Goal: Task Accomplishment & Management: Complete application form

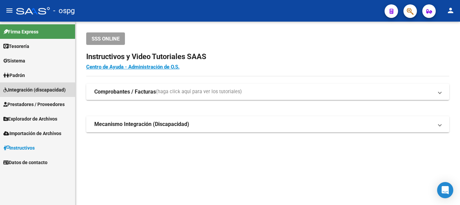
click at [32, 91] on span "Integración (discapacidad)" at bounding box center [34, 89] width 62 height 7
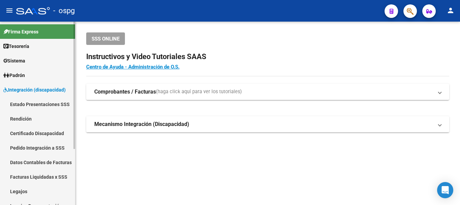
click at [32, 84] on link "Integración (discapacidad)" at bounding box center [37, 89] width 75 height 14
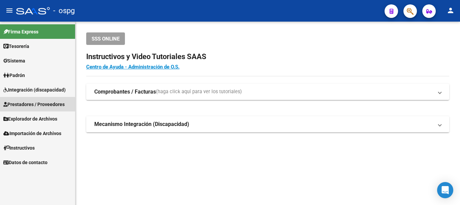
click at [25, 106] on span "Prestadores / Proveedores" at bounding box center [33, 103] width 61 height 7
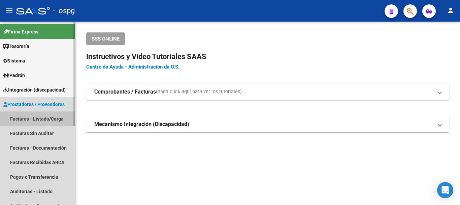
click at [28, 118] on link "Facturas - Listado/Carga" at bounding box center [37, 118] width 75 height 14
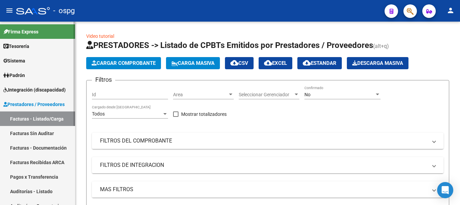
click at [40, 118] on link "Facturas - Listado/Carga" at bounding box center [37, 118] width 75 height 14
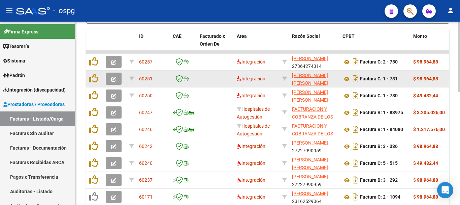
scroll to position [296, 0]
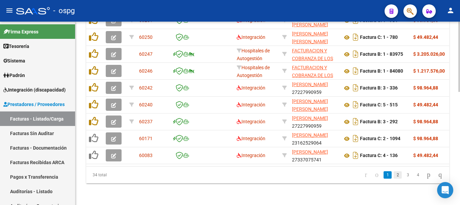
click at [394, 173] on link "2" at bounding box center [398, 174] width 8 height 7
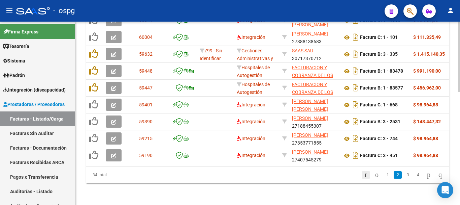
click at [364, 175] on icon "go to first page" at bounding box center [366, 174] width 4 height 8
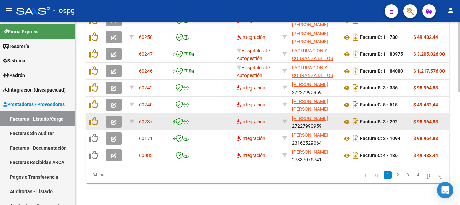
scroll to position [228, 0]
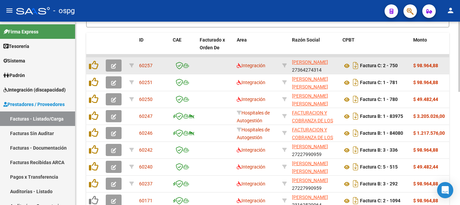
click at [222, 64] on datatable-body-cell at bounding box center [215, 65] width 37 height 17
click at [112, 66] on icon "button" at bounding box center [113, 65] width 5 height 5
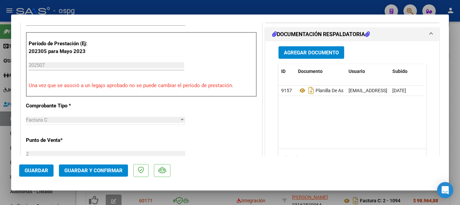
scroll to position [202, 0]
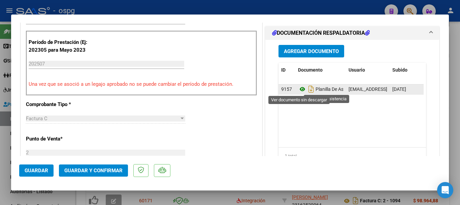
click at [300, 89] on icon at bounding box center [302, 89] width 9 height 8
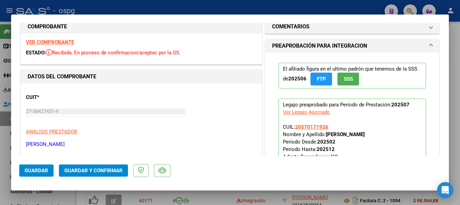
scroll to position [0, 0]
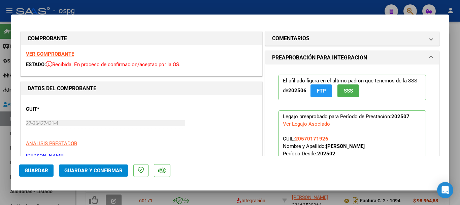
drag, startPoint x: 377, startPoint y: 19, endPoint x: 364, endPoint y: 20, distance: 13.3
click at [364, 20] on mat-dialog-container "COMPROBANTE VER COMPROBANTE ESTADO: Recibida. En proceso de confirmacion/acepta…" at bounding box center [230, 102] width 438 height 176
click at [267, 195] on div at bounding box center [230, 102] width 460 height 205
type input "$ 0,00"
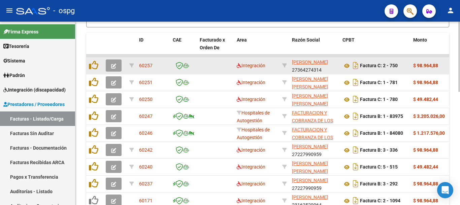
click at [112, 64] on icon "button" at bounding box center [113, 65] width 5 height 5
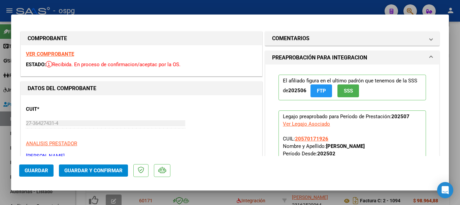
click at [359, 7] on div at bounding box center [230, 102] width 460 height 205
type input "$ 0,00"
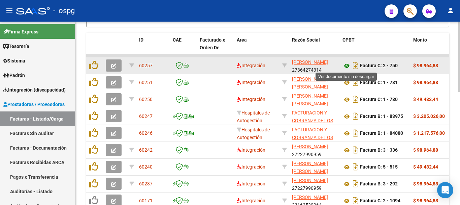
click at [348, 65] on icon at bounding box center [347, 66] width 9 height 8
click at [114, 65] on icon "button" at bounding box center [113, 65] width 5 height 5
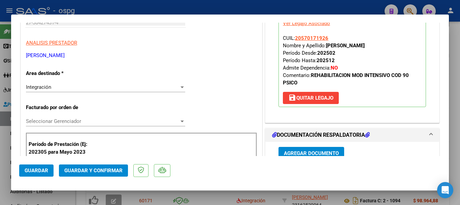
scroll to position [101, 0]
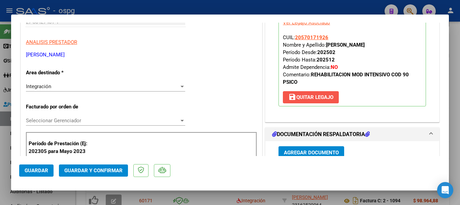
click at [303, 95] on span "save [PERSON_NAME]" at bounding box center [311, 97] width 45 height 6
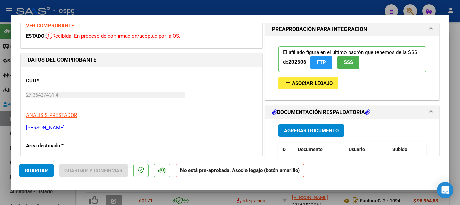
scroll to position [0, 0]
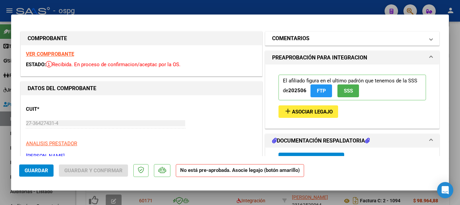
click at [366, 43] on mat-expansion-panel-header "COMENTARIOS" at bounding box center [353, 38] width 174 height 13
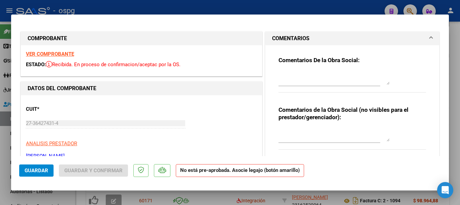
click at [324, 79] on textarea at bounding box center [334, 77] width 111 height 13
type textarea "E"
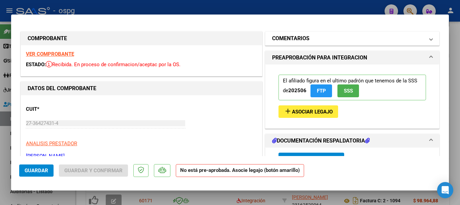
click at [315, 40] on mat-panel-title "COMENTARIOS" at bounding box center [348, 38] width 152 height 8
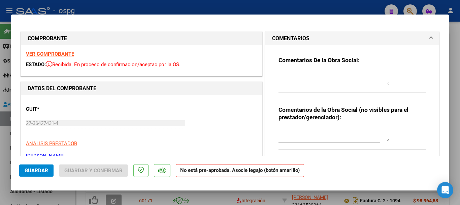
click at [307, 78] on textarea at bounding box center [334, 77] width 111 height 13
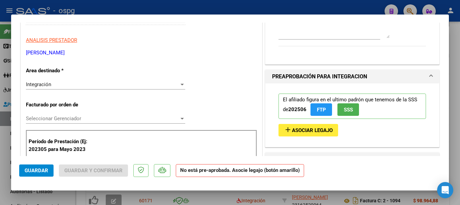
scroll to position [135, 0]
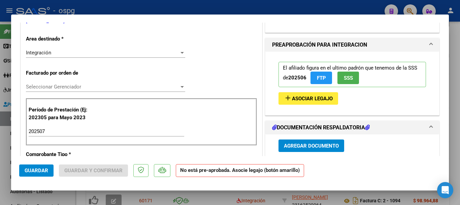
type textarea "RETENIDA, ERROR EN EL PERIODO DE LA FACTURA"
click at [38, 172] on span "Guardar" at bounding box center [37, 170] width 24 height 6
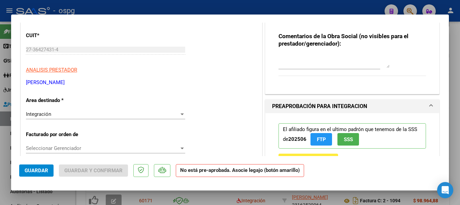
scroll to position [34, 0]
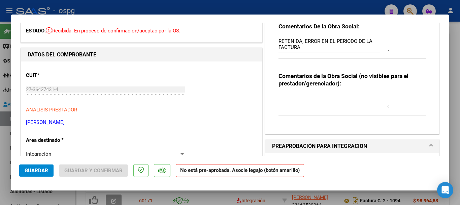
click at [456, 107] on div at bounding box center [230, 102] width 460 height 205
type input "$ 0,00"
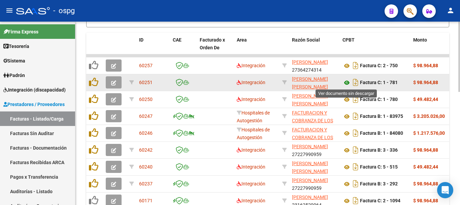
click at [346, 82] on icon at bounding box center [347, 83] width 9 height 8
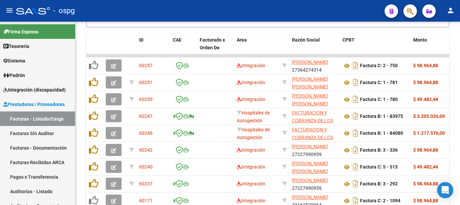
click at [272, 13] on div "- ospg" at bounding box center [197, 10] width 363 height 15
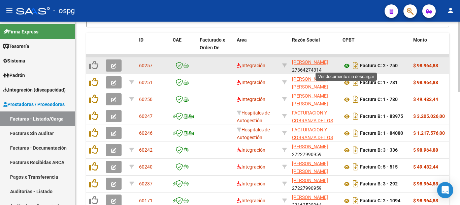
click at [347, 64] on icon at bounding box center [347, 66] width 9 height 8
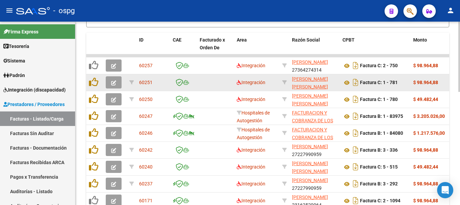
click at [111, 83] on button "button" at bounding box center [114, 82] width 16 height 12
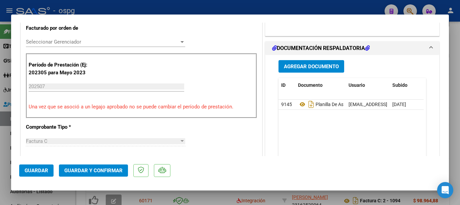
scroll to position [202, 0]
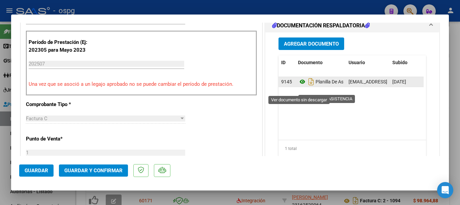
click at [299, 86] on icon at bounding box center [302, 82] width 9 height 8
click at [298, 86] on icon at bounding box center [302, 82] width 9 height 8
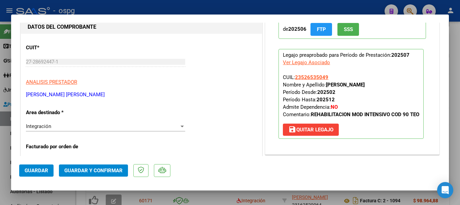
scroll to position [101, 0]
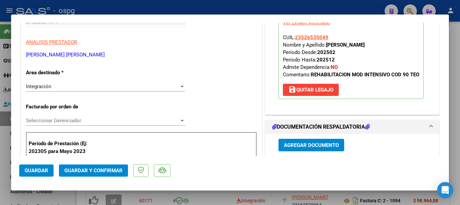
click at [127, 86] on div "Integración" at bounding box center [102, 86] width 153 height 6
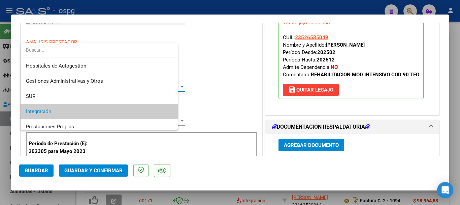
scroll to position [25, 0]
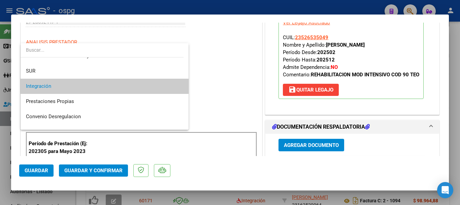
click at [127, 86] on span "Integración" at bounding box center [104, 86] width 157 height 15
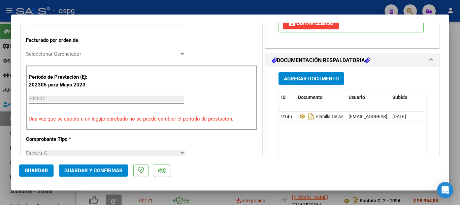
scroll to position [169, 0]
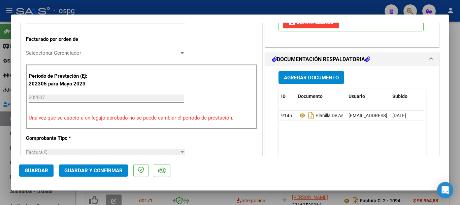
click at [140, 52] on span "Seleccionar Gerenciador" at bounding box center [102, 53] width 153 height 6
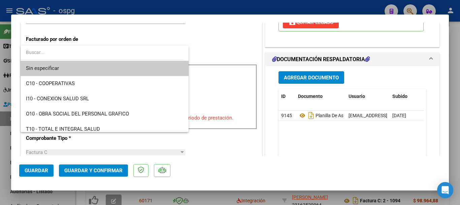
click at [225, 44] on div at bounding box center [230, 102] width 460 height 205
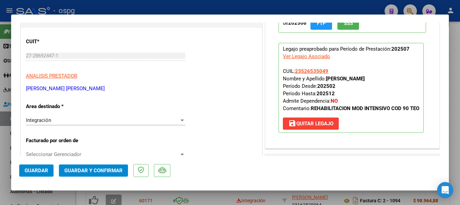
scroll to position [101, 0]
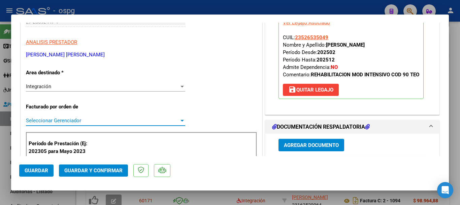
click at [132, 119] on span "Seleccionar Gerenciador" at bounding box center [102, 120] width 153 height 6
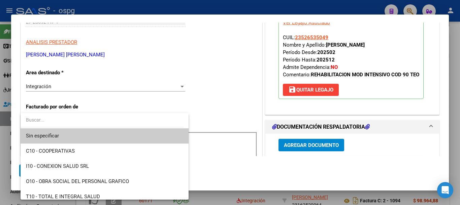
click at [237, 85] on div at bounding box center [230, 102] width 460 height 205
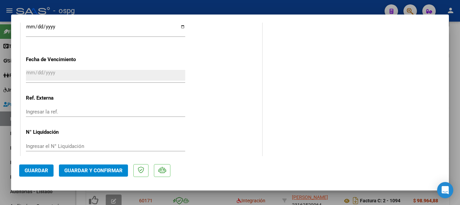
scroll to position [518, 0]
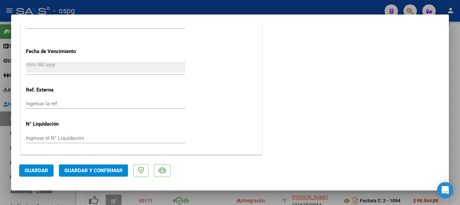
click at [306, 8] on div at bounding box center [230, 102] width 460 height 205
type input "$ 0,00"
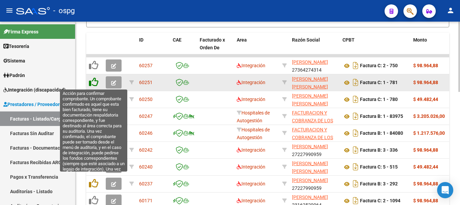
click at [92, 83] on icon at bounding box center [93, 81] width 9 height 9
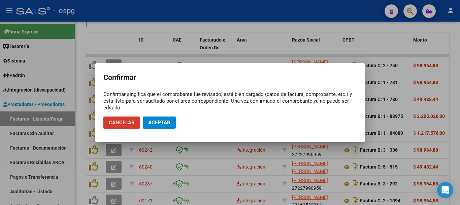
click at [156, 125] on span "Aceptar" at bounding box center [159, 122] width 22 height 6
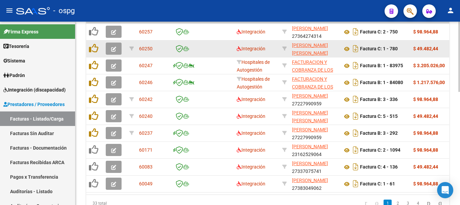
scroll to position [228, 0]
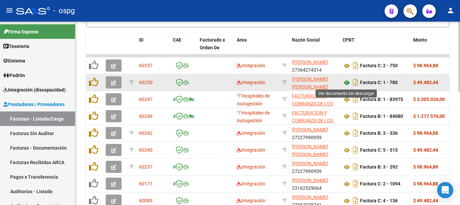
click at [347, 82] on icon at bounding box center [347, 83] width 9 height 8
click at [113, 82] on icon "button" at bounding box center [113, 82] width 5 height 5
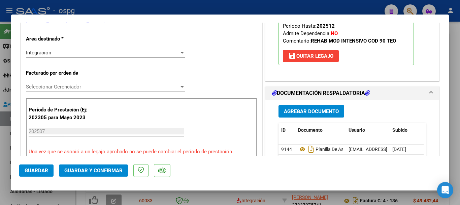
scroll to position [169, 0]
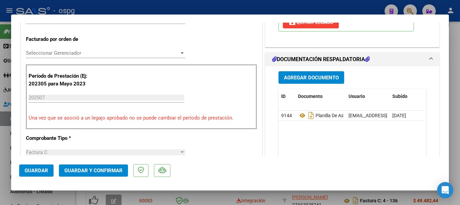
click at [175, 56] on span "Seleccionar Gerenciador" at bounding box center [102, 53] width 153 height 6
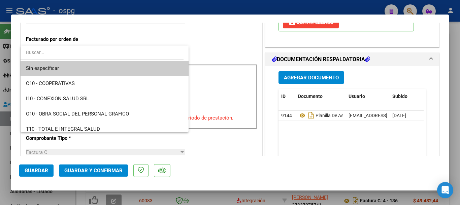
click at [233, 39] on div at bounding box center [230, 102] width 460 height 205
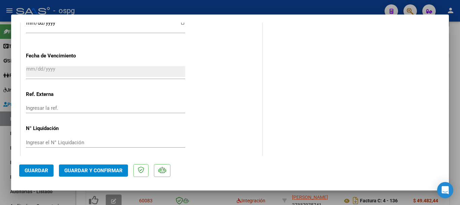
scroll to position [518, 0]
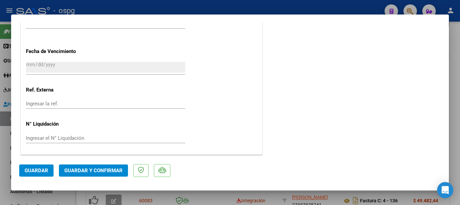
click at [220, 197] on div at bounding box center [230, 102] width 460 height 205
type input "$ 0,00"
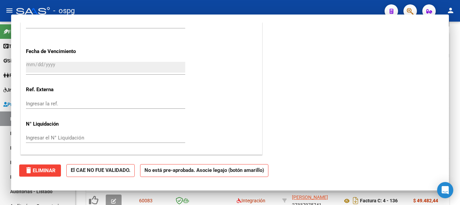
scroll to position [0, 0]
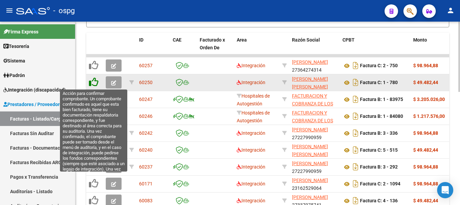
click at [92, 81] on icon at bounding box center [93, 81] width 9 height 9
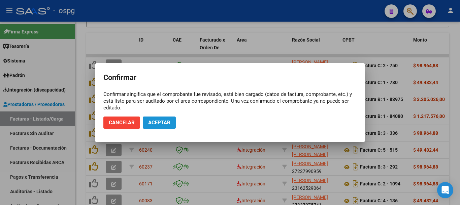
click at [160, 122] on span "Aceptar" at bounding box center [159, 122] width 22 height 6
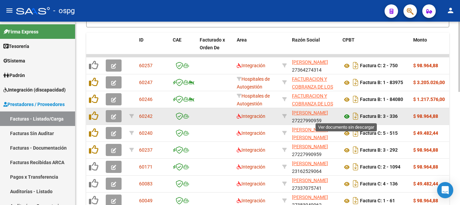
click at [345, 117] on icon at bounding box center [347, 116] width 9 height 8
click at [112, 114] on icon "button" at bounding box center [113, 116] width 5 height 5
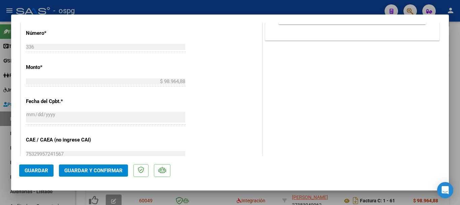
scroll to position [417, 0]
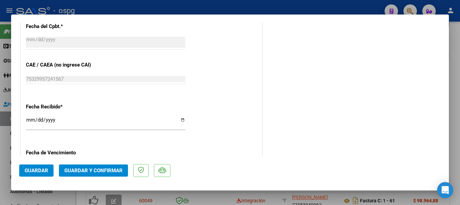
click at [267, 4] on div at bounding box center [230, 102] width 460 height 205
type input "$ 0,00"
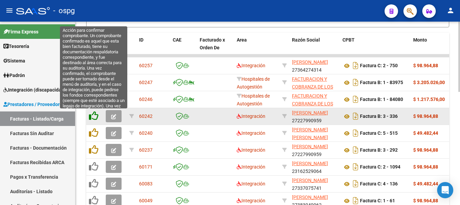
click at [91, 117] on icon at bounding box center [93, 115] width 9 height 9
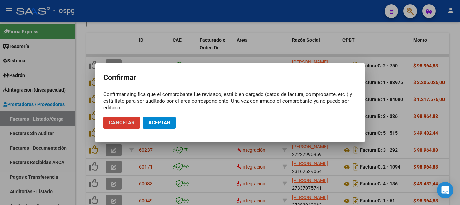
click at [159, 119] on span "Aceptar" at bounding box center [159, 122] width 22 height 6
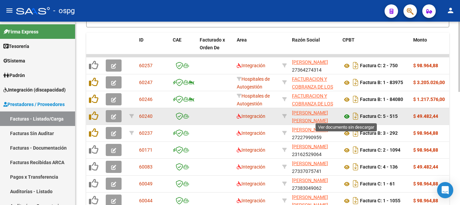
click at [347, 117] on icon at bounding box center [347, 116] width 9 height 8
click at [115, 118] on icon "button" at bounding box center [113, 116] width 5 height 5
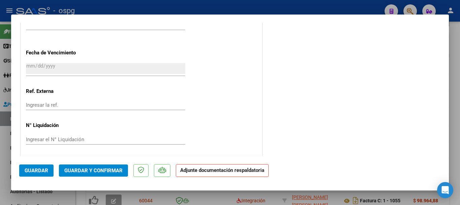
scroll to position [518, 0]
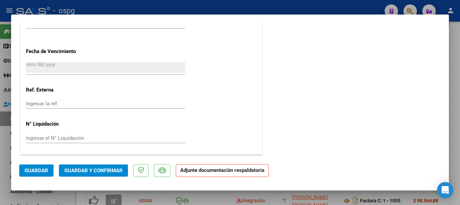
click at [232, 195] on div at bounding box center [230, 102] width 460 height 205
type input "$ 0,00"
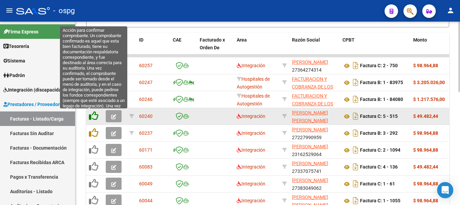
click at [96, 116] on icon at bounding box center [93, 115] width 9 height 9
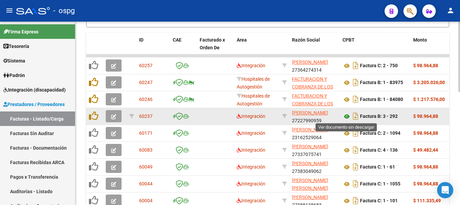
click at [347, 116] on icon at bounding box center [347, 116] width 9 height 8
click at [113, 115] on icon "button" at bounding box center [113, 116] width 5 height 5
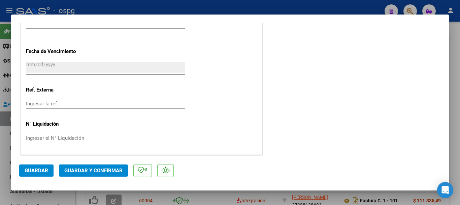
click at [197, 196] on div at bounding box center [230, 102] width 460 height 205
type input "$ 0,00"
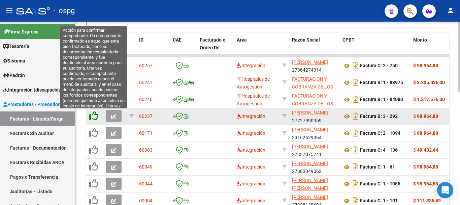
click at [90, 116] on icon at bounding box center [93, 115] width 9 height 9
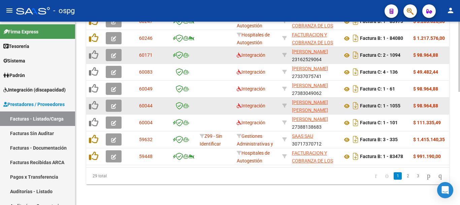
scroll to position [296, 0]
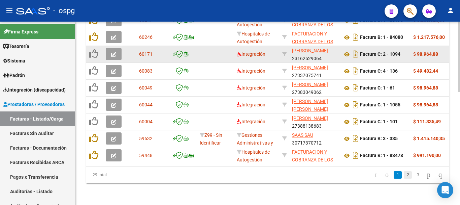
click at [404, 176] on link "2" at bounding box center [408, 174] width 8 height 7
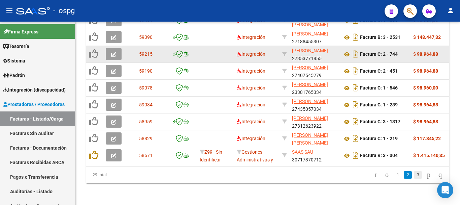
click at [414, 172] on link "3" at bounding box center [418, 174] width 8 height 7
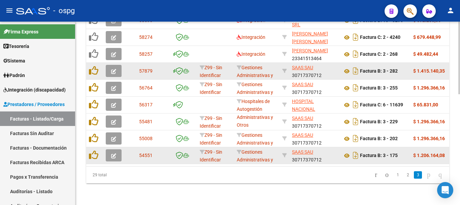
scroll to position [279, 0]
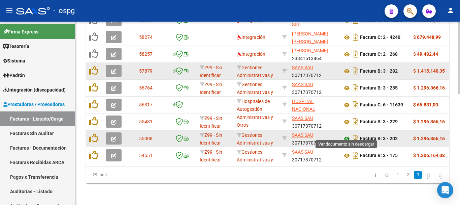
click at [347, 134] on icon at bounding box center [347, 138] width 9 height 8
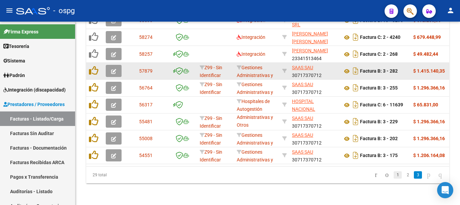
click at [394, 176] on link "1" at bounding box center [398, 174] width 8 height 7
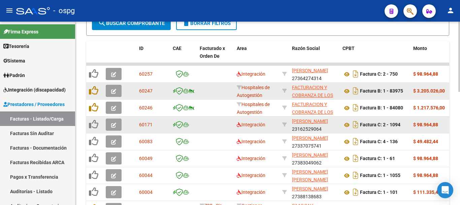
scroll to position [211, 0]
